Goal: Navigation & Orientation: Understand site structure

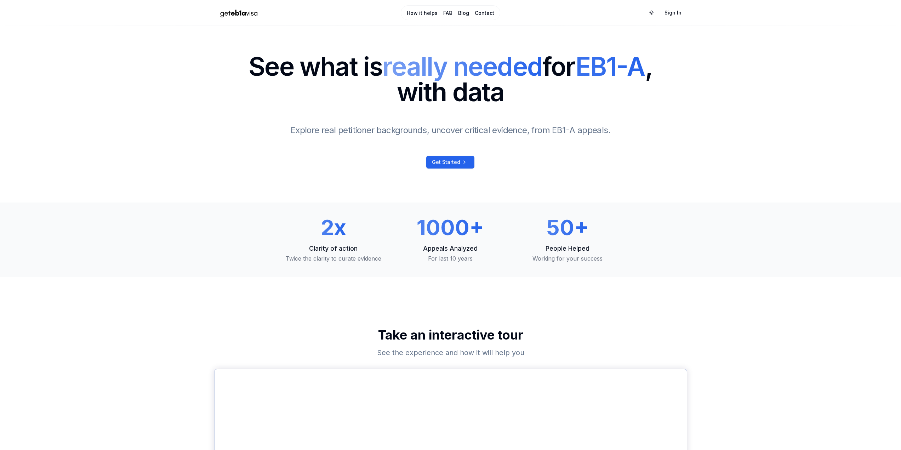
drag, startPoint x: 139, startPoint y: 279, endPoint x: 179, endPoint y: 152, distance: 133.2
click at [424, 13] on link "How it helps" at bounding box center [422, 13] width 31 height 7
click at [437, 160] on span "Get Started" at bounding box center [446, 162] width 28 height 7
click at [443, 12] on link "FAQ" at bounding box center [447, 13] width 9 height 7
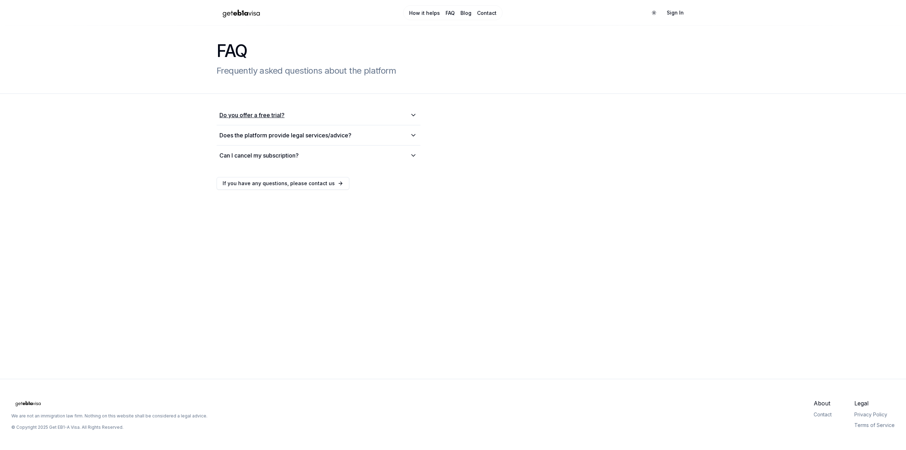
click at [350, 114] on summary "Do you offer a free trial?" at bounding box center [318, 115] width 198 height 8
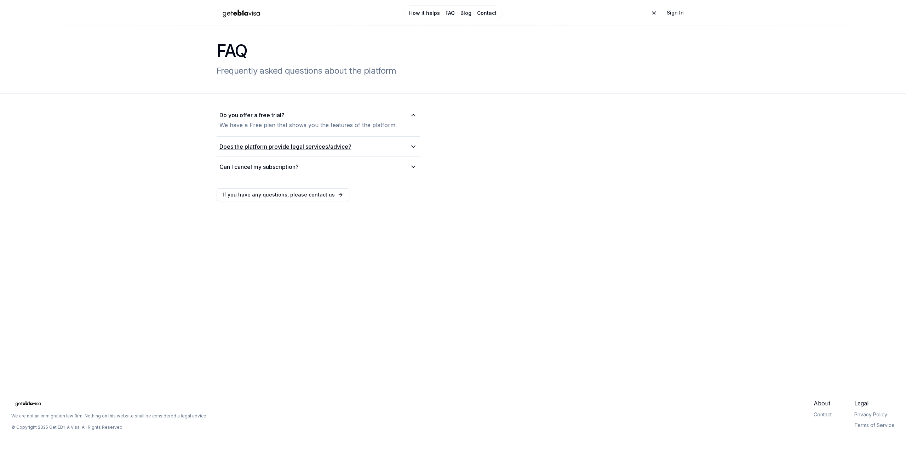
click at [370, 147] on summary "Does the platform provide legal services/advice?" at bounding box center [318, 146] width 198 height 8
click at [315, 198] on summary "Can I cancel my subscription?" at bounding box center [318, 195] width 198 height 8
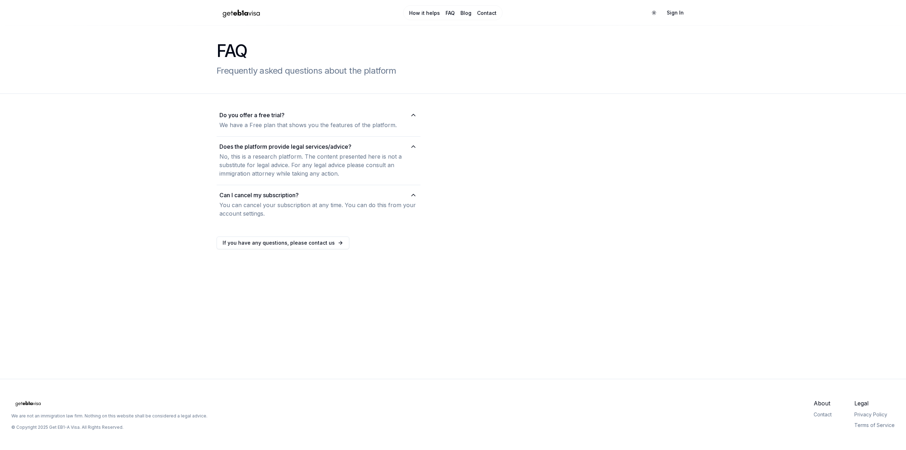
click at [154, 240] on div "FAQ Frequently asked questions about the platform Do you offer a free trial? We…" at bounding box center [453, 148] width 906 height 246
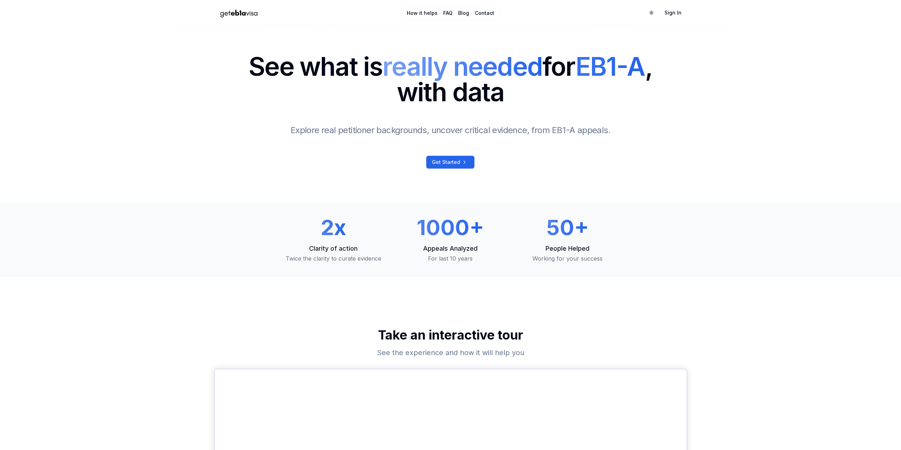
click at [476, 13] on link "Contact" at bounding box center [484, 13] width 19 height 7
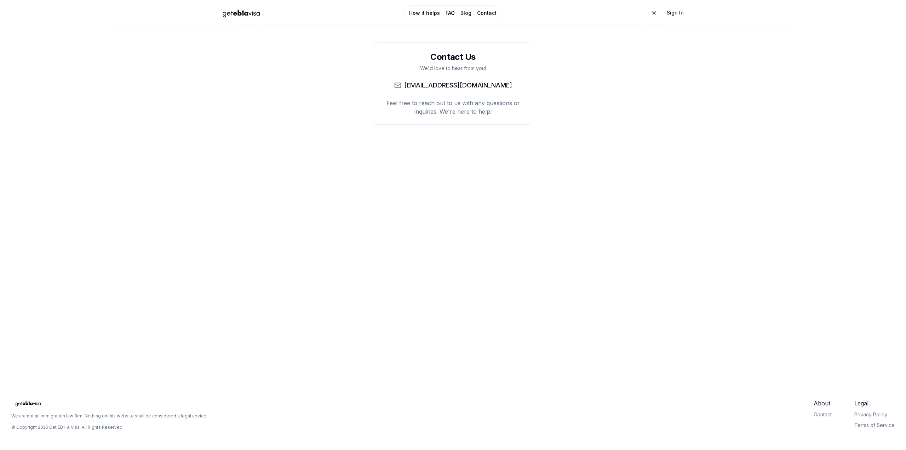
click at [471, 9] on li "Blog" at bounding box center [465, 12] width 11 height 8
click at [468, 12] on link "Blog" at bounding box center [465, 13] width 11 height 7
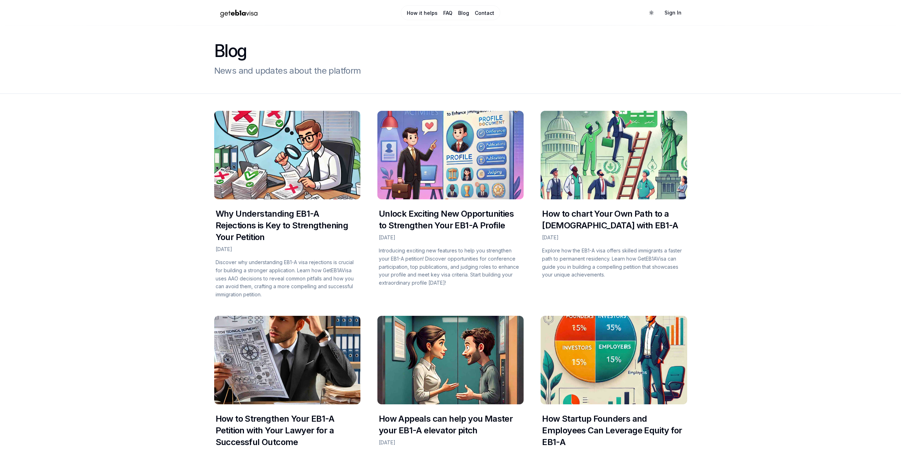
click at [452, 13] on ul "How it helps FAQ Blog Contact" at bounding box center [450, 12] width 87 height 8
click at [430, 13] on link "How it helps" at bounding box center [422, 13] width 31 height 7
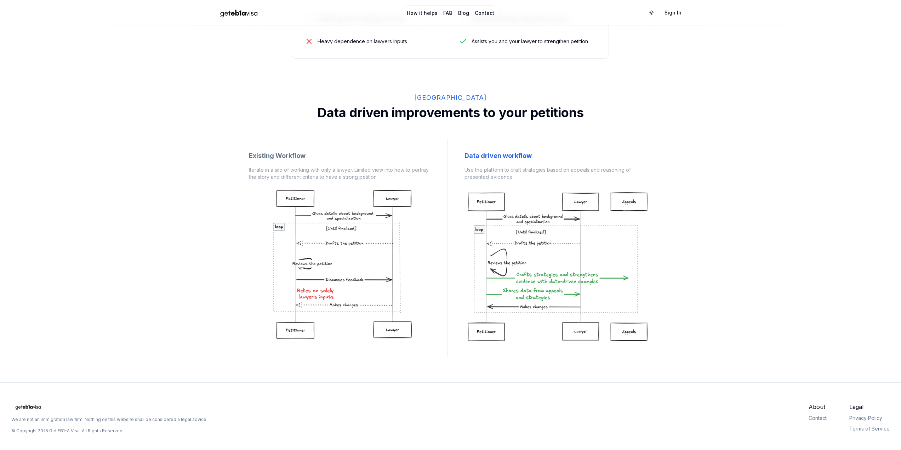
scroll to position [395, 0]
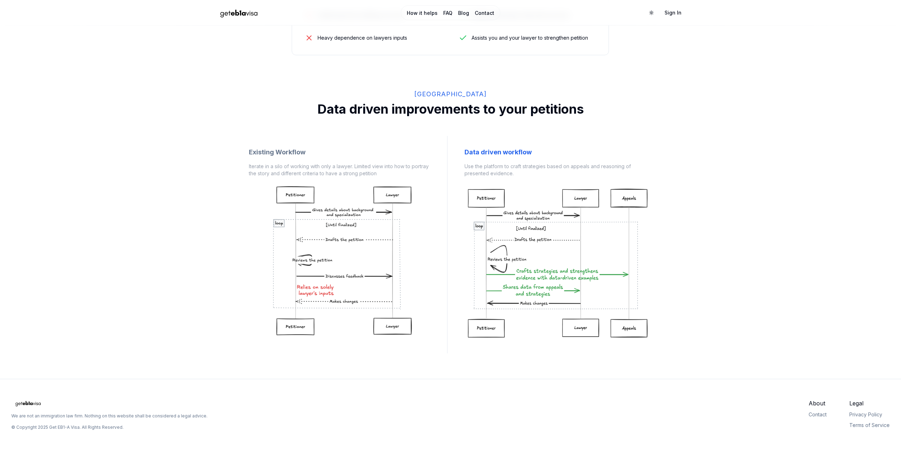
click at [406, 110] on h2 "Data driven improvements to your petitions" at bounding box center [450, 109] width 473 height 14
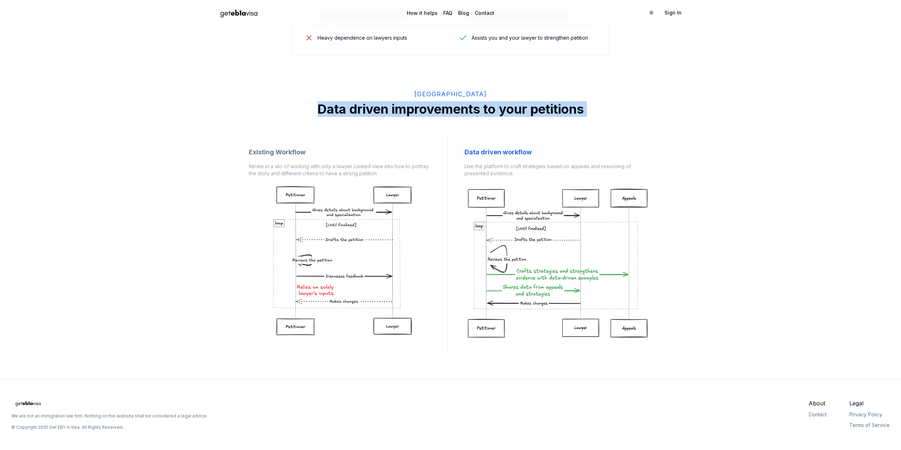
click at [406, 110] on h2 "Data driven improvements to your petitions" at bounding box center [450, 109] width 473 height 14
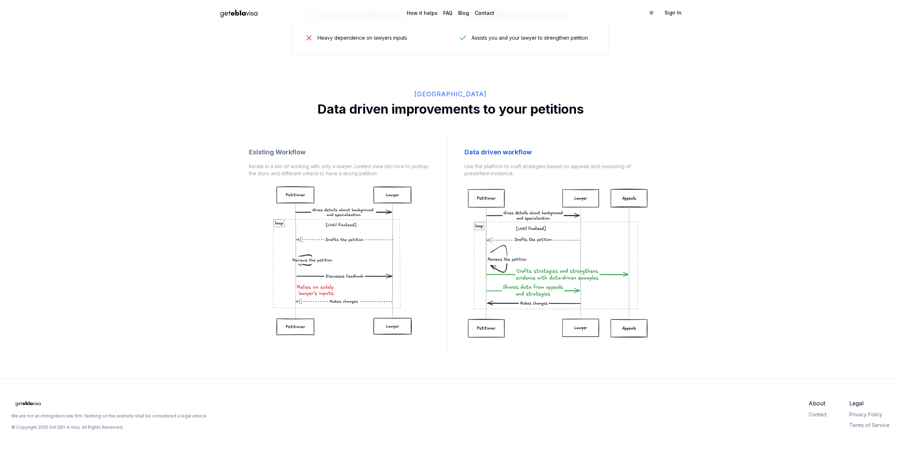
click at [188, 253] on div "How it helps FAQ Blog Contact Toggle theme Sign In How the Platorm helps you Sk…" at bounding box center [450, 27] width 901 height 845
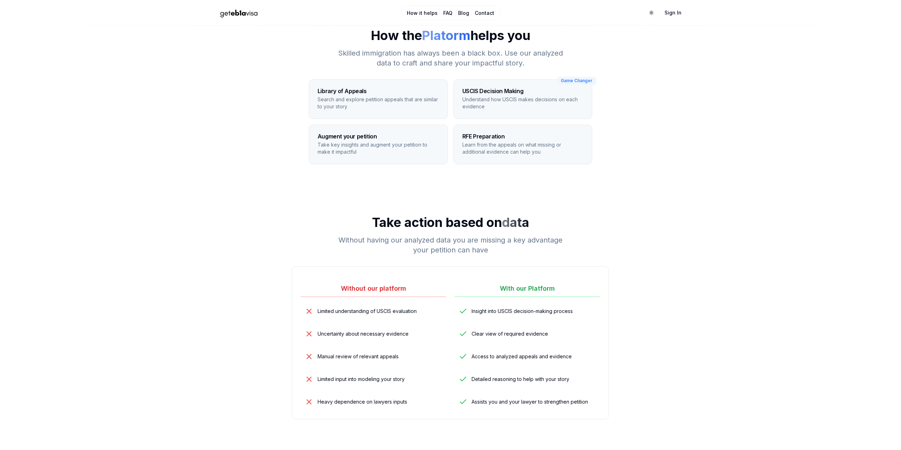
scroll to position [0, 0]
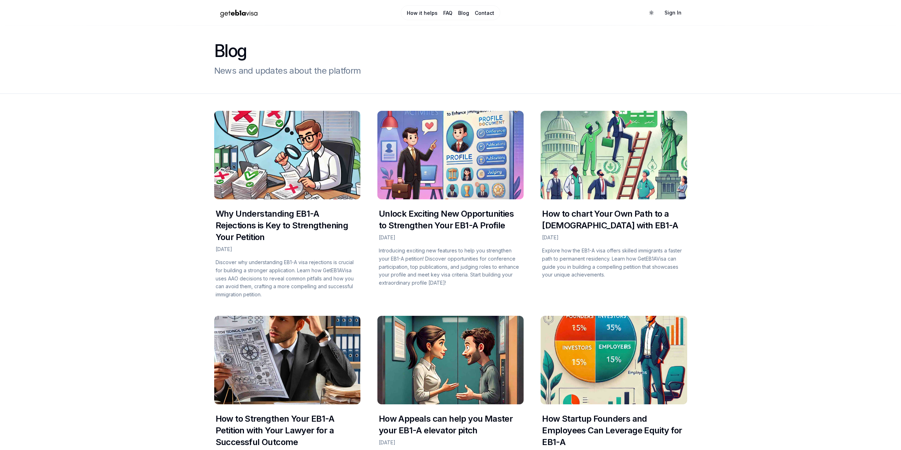
click at [237, 5] on div "How it helps FAQ Blog Contact Toggle theme Sign In" at bounding box center [450, 13] width 473 height 20
click at [237, 11] on img "Home Page" at bounding box center [239, 13] width 50 height 12
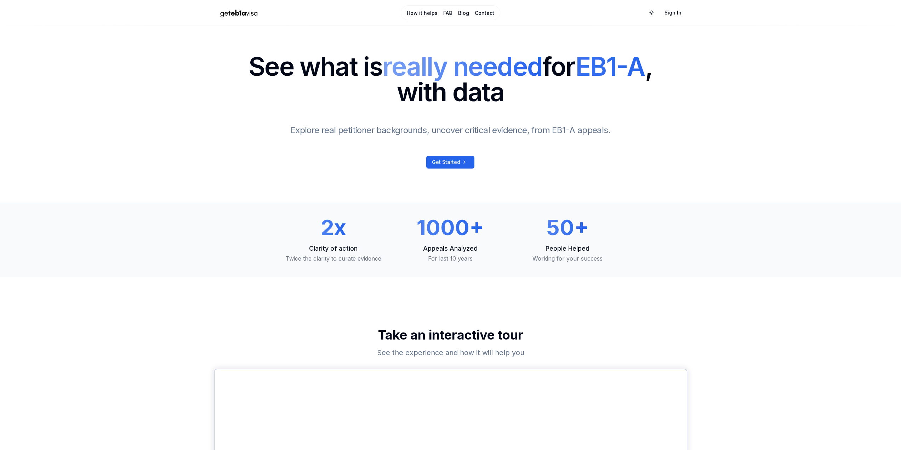
drag, startPoint x: 159, startPoint y: 371, endPoint x: 167, endPoint y: 238, distance: 133.3
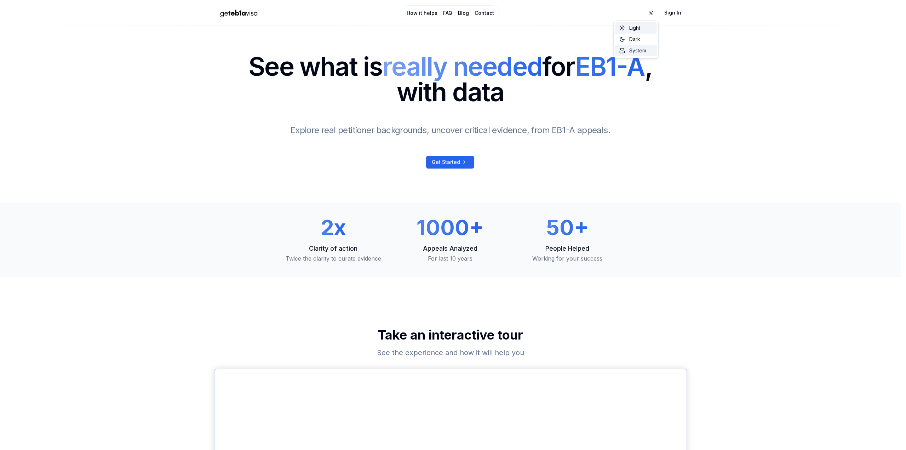
click at [637, 49] on span "System" at bounding box center [637, 50] width 17 height 7
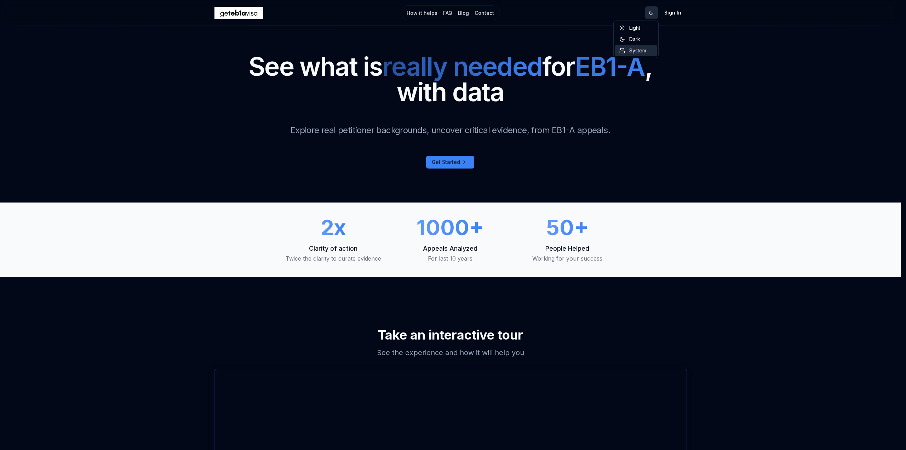
click at [638, 28] on span "Light" at bounding box center [634, 27] width 11 height 7
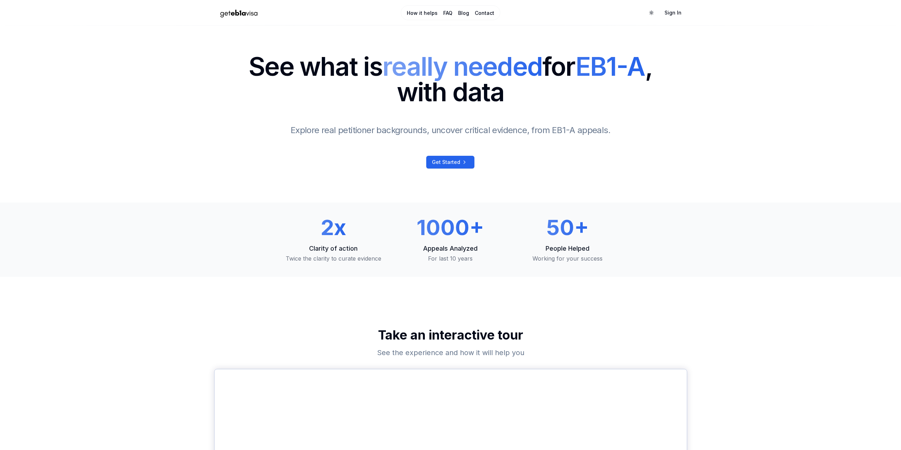
click at [180, 214] on section "2x Clarity of action Twice the clarity to curate evidence 1000+ Appeals Analyze…" at bounding box center [450, 239] width 901 height 74
